Goal: Check status: Check status

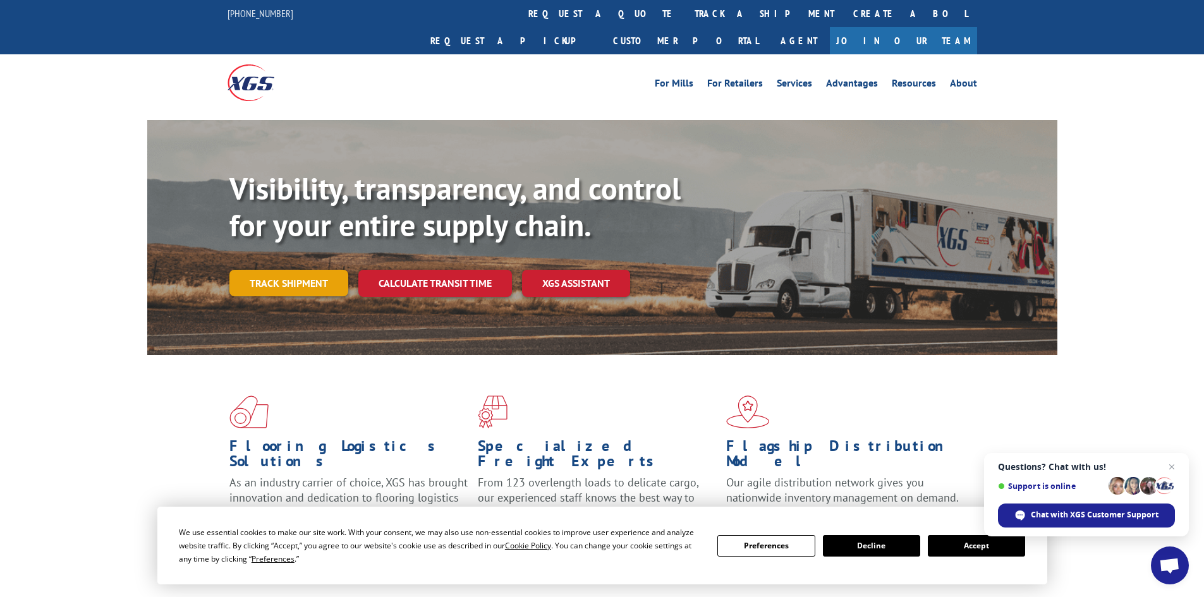
click at [279, 270] on link "Track shipment" at bounding box center [288, 283] width 119 height 27
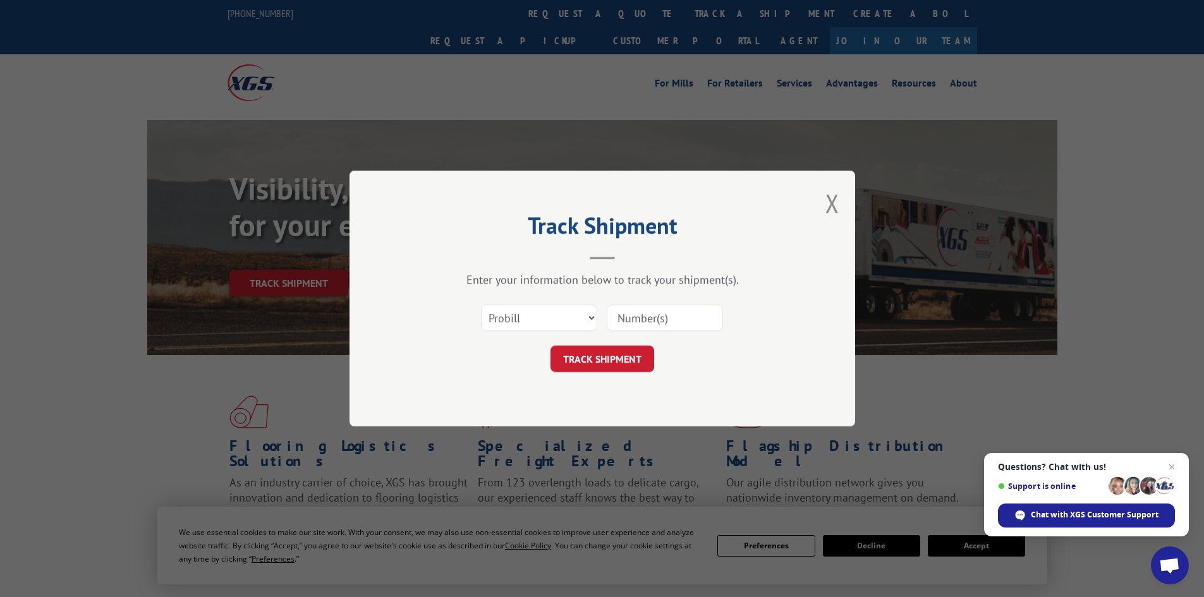
paste input "17472437"
type input "17472437"
click at [622, 361] on button "TRACK SHIPMENT" at bounding box center [603, 359] width 104 height 27
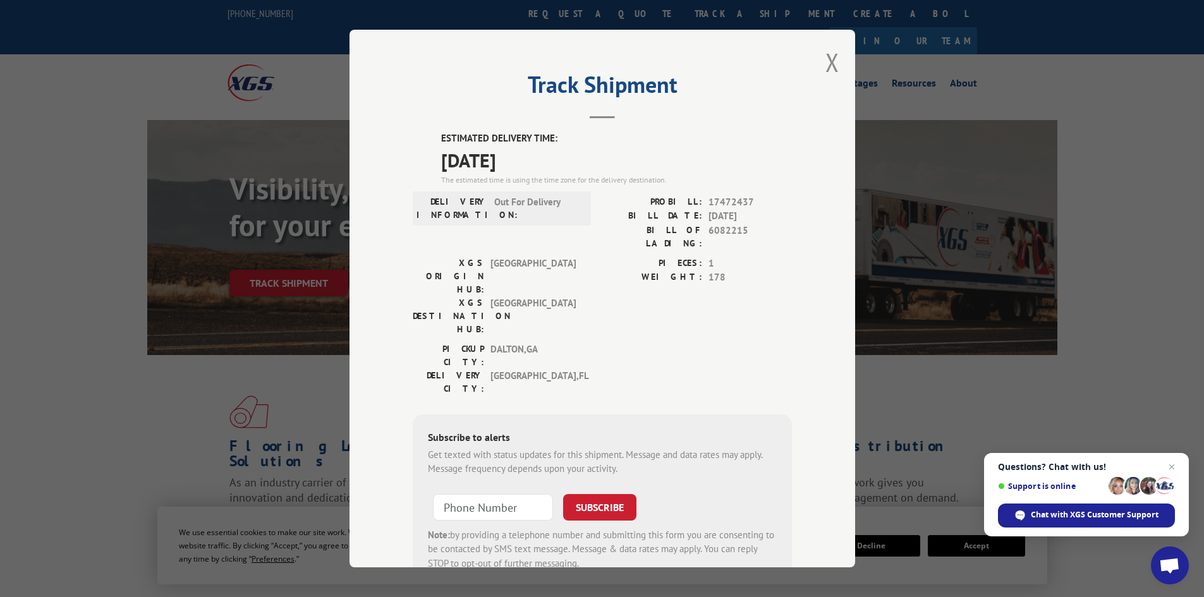
drag, startPoint x: 436, startPoint y: 138, endPoint x: 562, endPoint y: 161, distance: 128.5
click at [562, 161] on div "ESTIMATED DELIVERY TIME: [DATE] The estimated time is using the time zone for t…" at bounding box center [602, 358] width 379 height 455
copy div "ESTIMATED DELIVERY TIME: [DATE]"
click at [828, 63] on button "Close modal" at bounding box center [833, 63] width 14 height 34
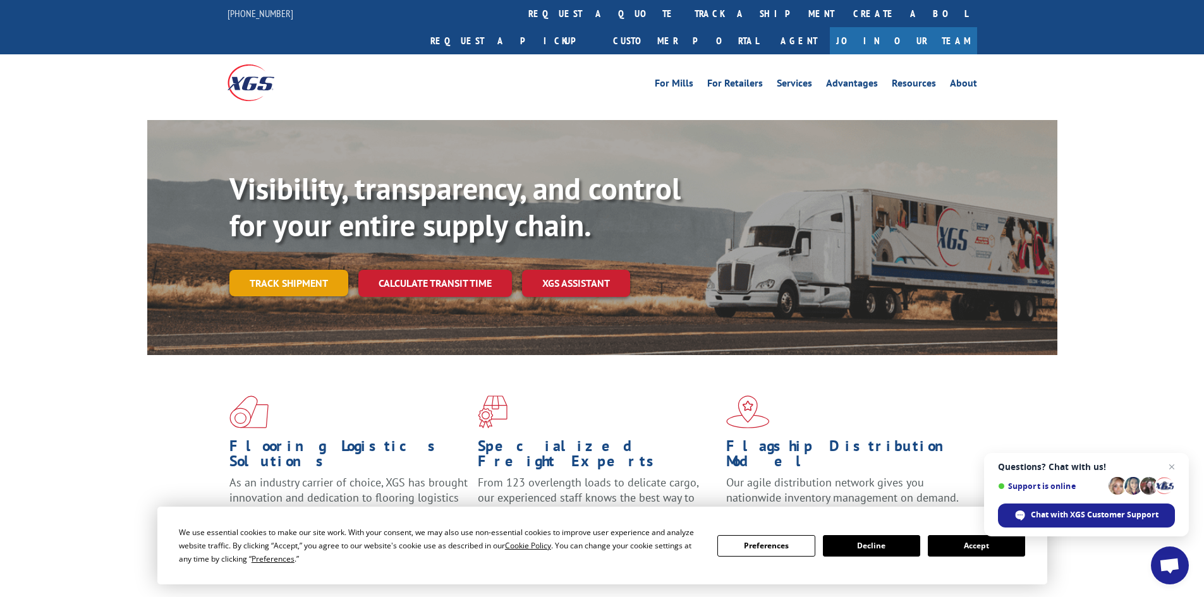
click at [288, 270] on link "Track shipment" at bounding box center [288, 283] width 119 height 27
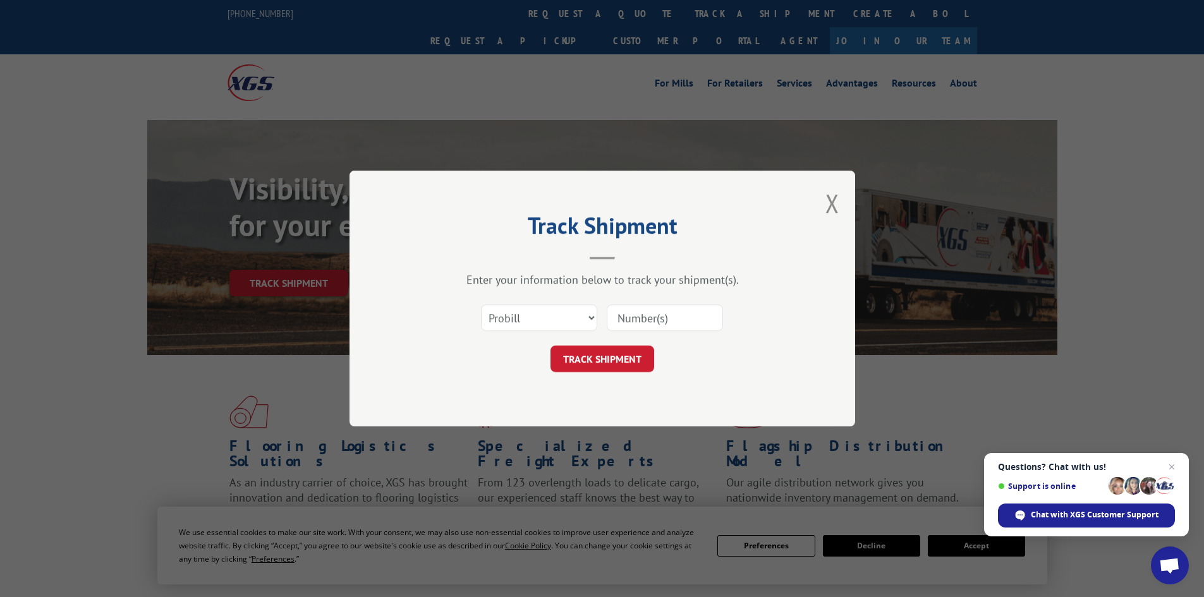
paste input "17472435"
type input "17472435"
click at [601, 362] on button "TRACK SHIPMENT" at bounding box center [603, 359] width 104 height 27
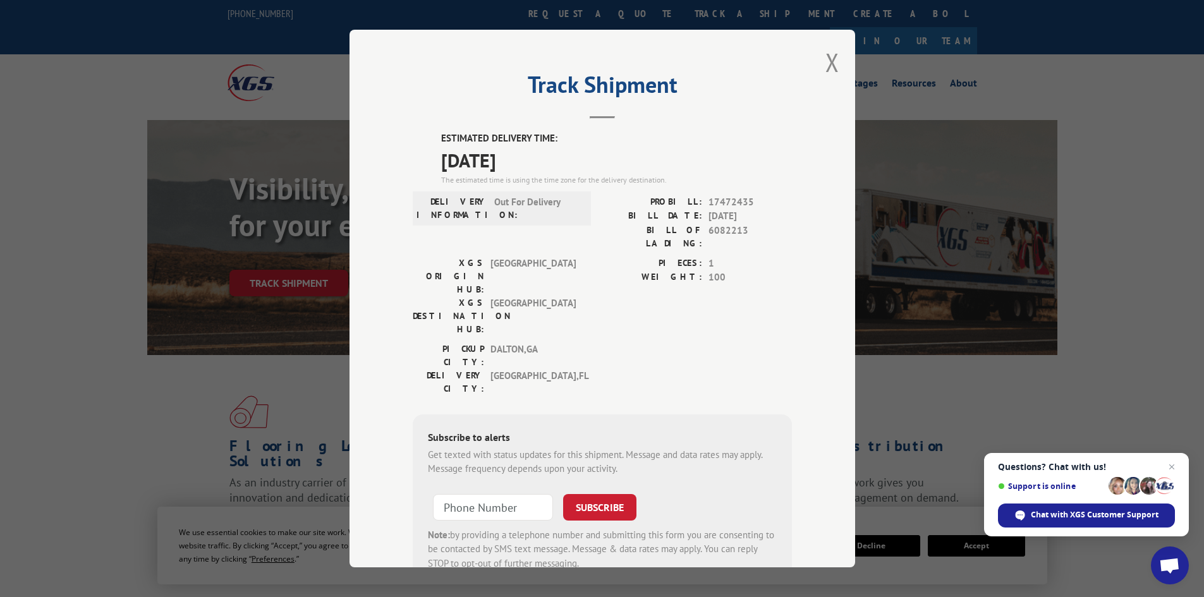
drag, startPoint x: 439, startPoint y: 136, endPoint x: 565, endPoint y: 162, distance: 129.2
click at [567, 161] on div "ESTIMATED DELIVERY TIME: [DATE] The estimated time is using the time zone for t…" at bounding box center [616, 158] width 351 height 54
copy div "ESTIMATED DELIVERY TIME: [DATE]"
click at [830, 61] on button "Close modal" at bounding box center [833, 63] width 14 height 34
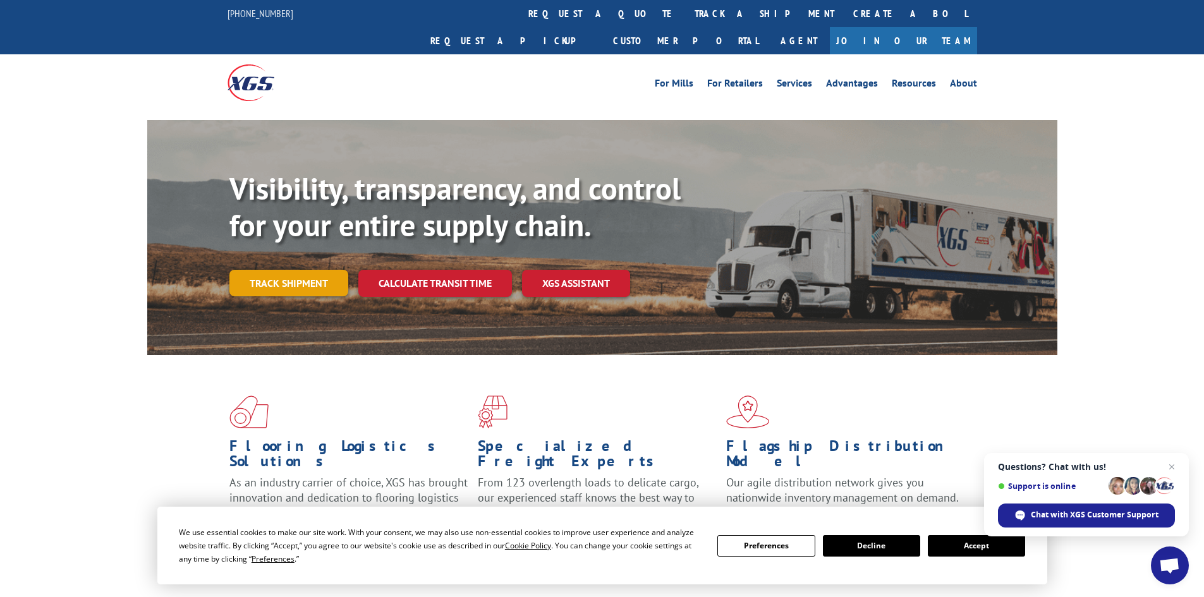
click at [274, 270] on link "Track shipment" at bounding box center [288, 283] width 119 height 27
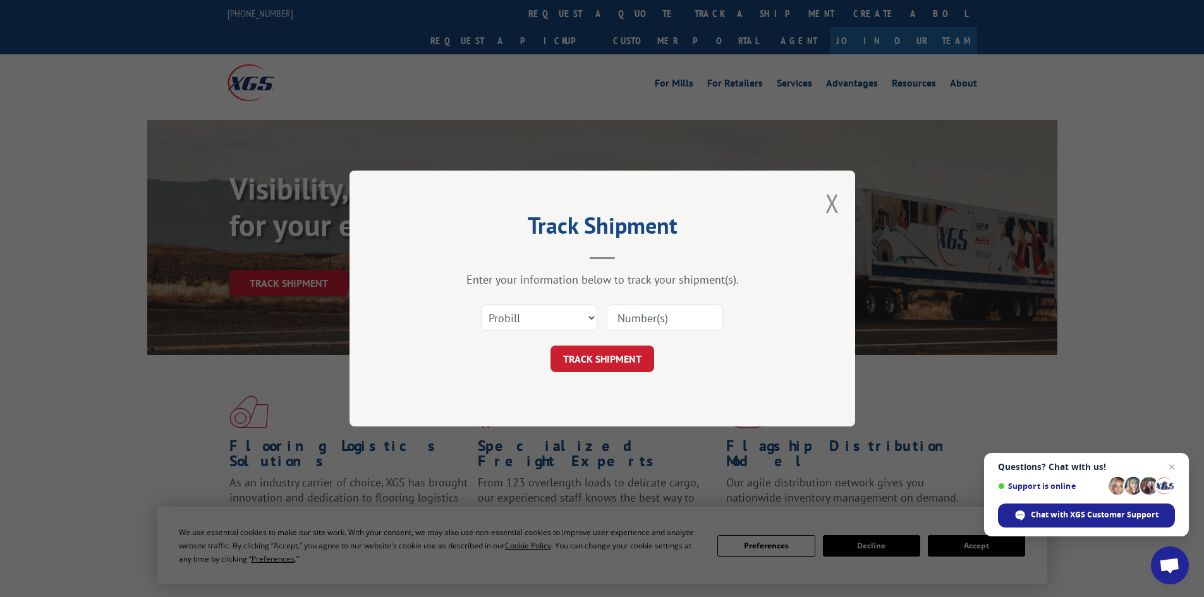
paste input "17472436"
type input "17472436"
click at [637, 359] on button "TRACK SHIPMENT" at bounding box center [603, 359] width 104 height 27
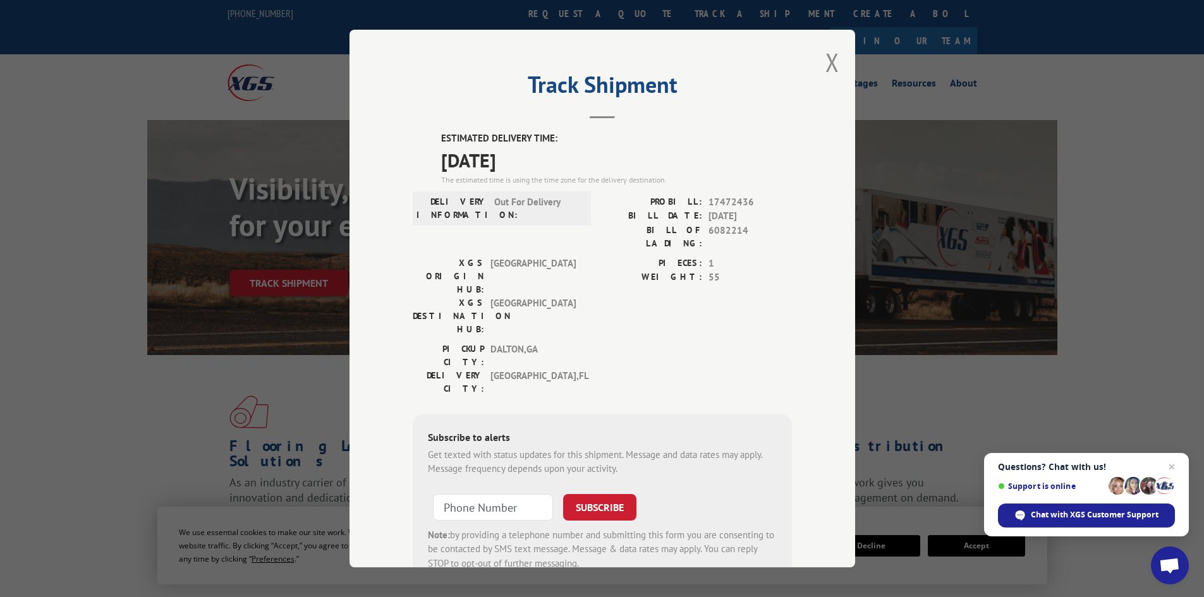
drag, startPoint x: 537, startPoint y: 166, endPoint x: 425, endPoint y: 121, distance: 120.8
click at [425, 121] on div "Track Shipment ESTIMATED DELIVERY TIME: [DATE] The estimated time is using the …" at bounding box center [603, 299] width 506 height 538
copy div "ESTIMATED DELIVERY TIME: [DATE]"
